Goal: Task Accomplishment & Management: Manage account settings

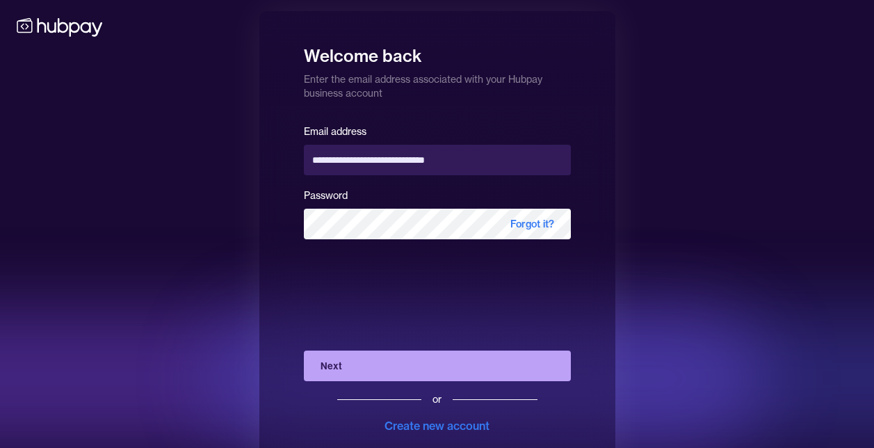
click at [360, 377] on button "Next" at bounding box center [437, 365] width 267 height 31
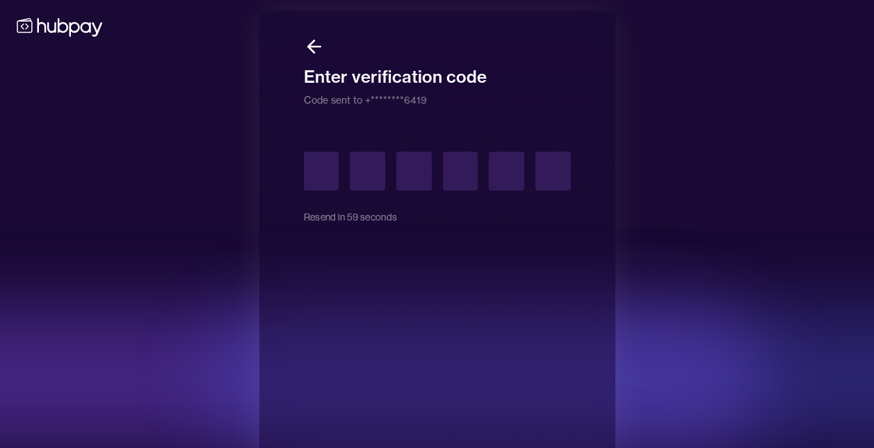
click at [326, 186] on input "text" at bounding box center [321, 171] width 35 height 39
type input "*"
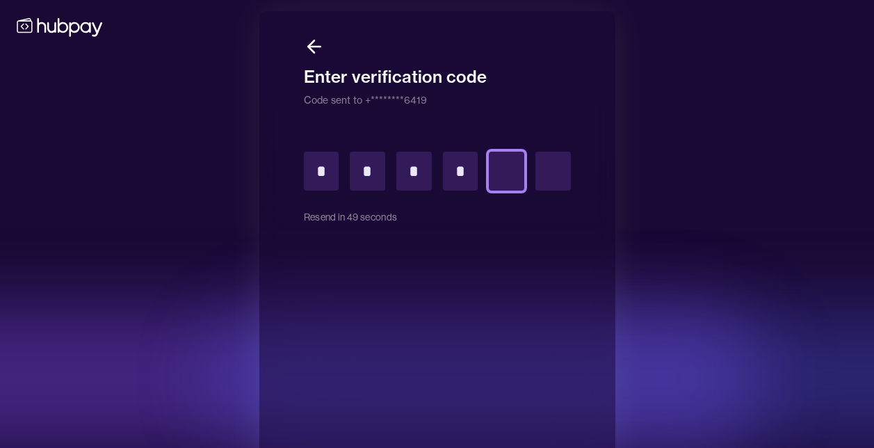
type input "*"
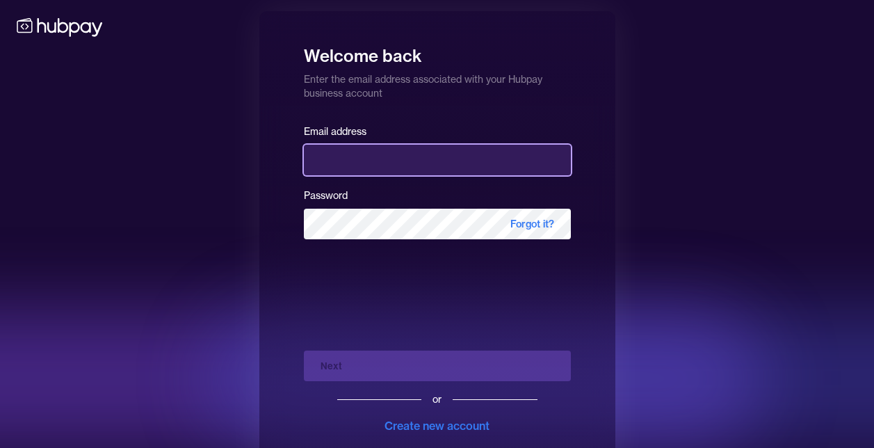
type input "**********"
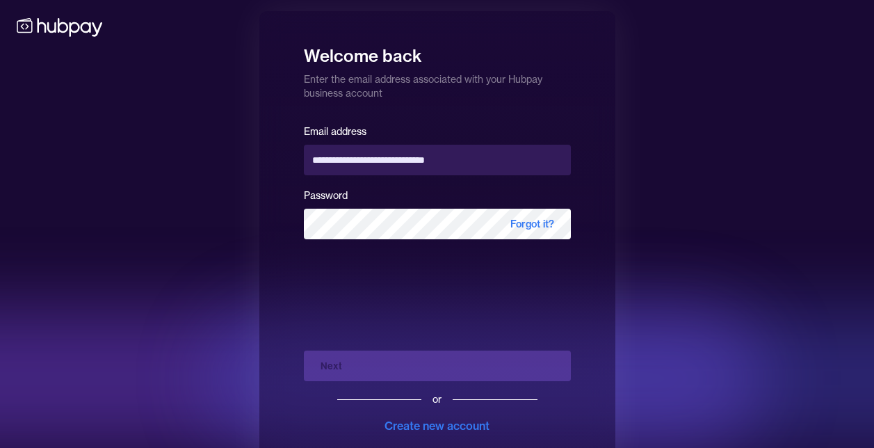
click at [344, 369] on div "Next or Create new account" at bounding box center [437, 386] width 267 height 95
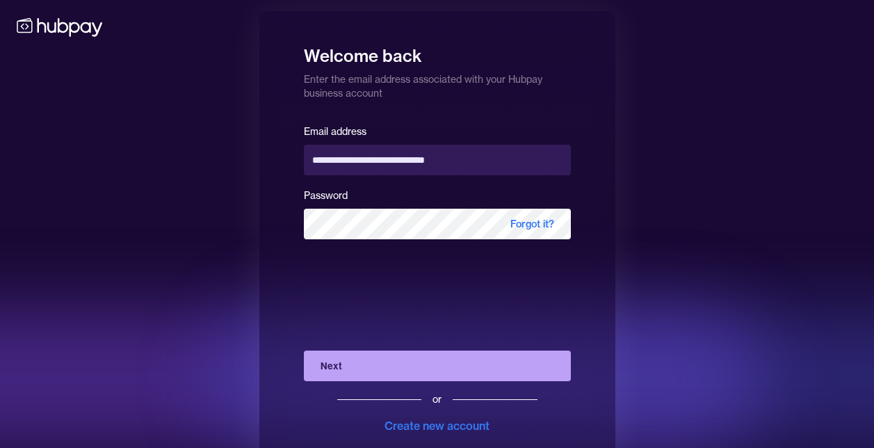
click at [344, 369] on button "Next" at bounding box center [437, 365] width 267 height 31
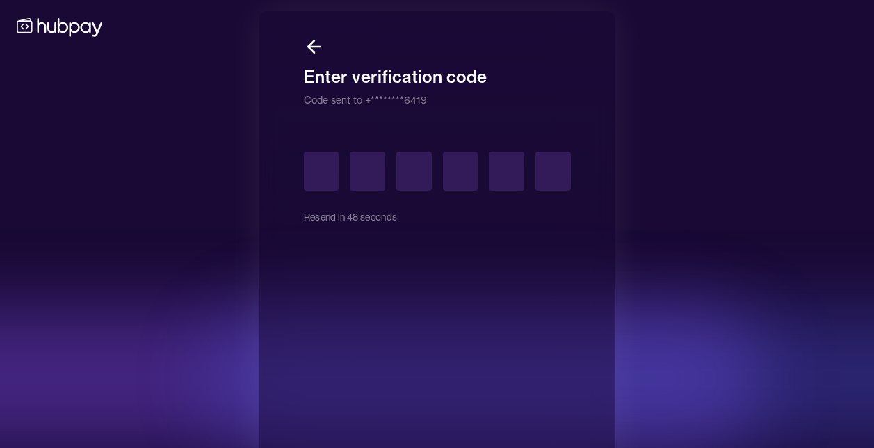
type input "*"
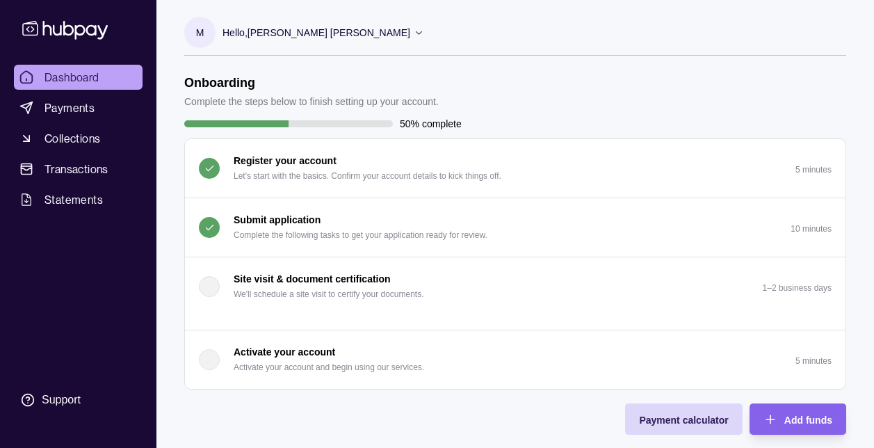
click at [79, 67] on link "Dashboard" at bounding box center [78, 77] width 129 height 25
